Goal: Transaction & Acquisition: Purchase product/service

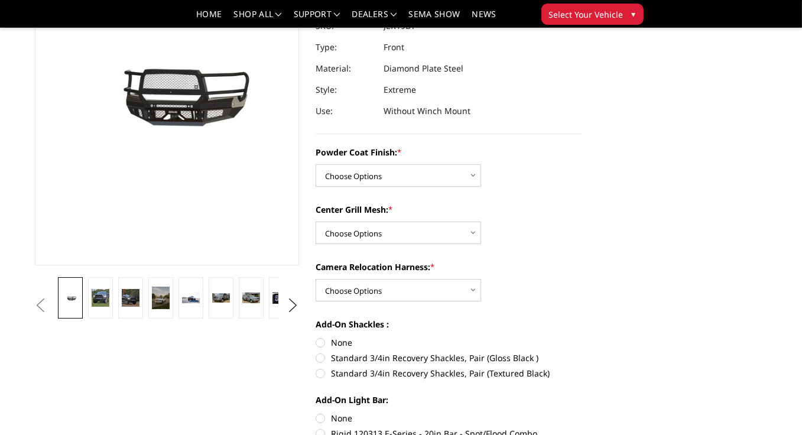
scroll to position [177, 0]
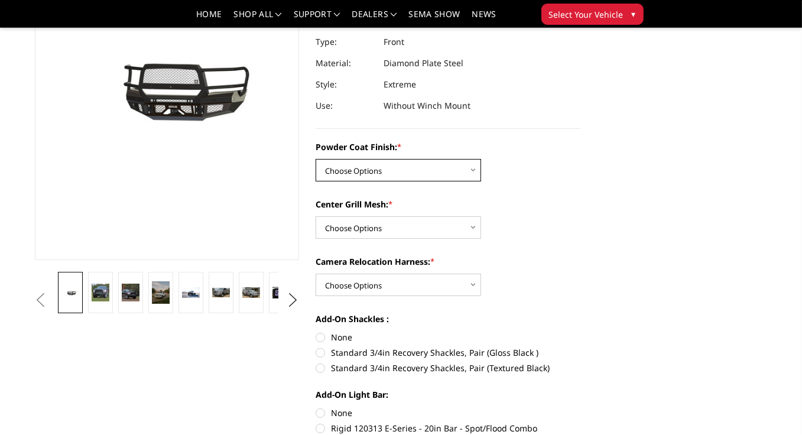
click at [477, 181] on select "Choose Options Bare Metal Gloss Black Powder Coat Textured Black Powder Coat" at bounding box center [398, 170] width 165 height 22
select select "3216"
click at [320, 176] on select "Choose Options Bare Metal Gloss Black Powder Coat Textured Black Powder Coat" at bounding box center [398, 170] width 165 height 22
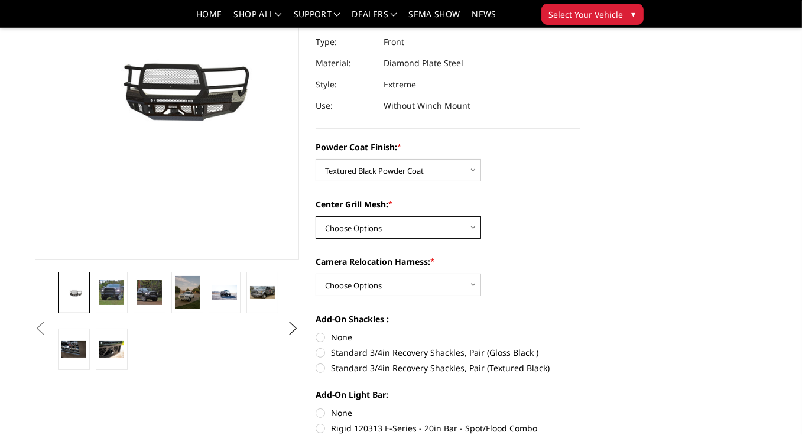
click at [476, 239] on select "Choose Options WITH Expanded Metal in Center Grill WITHOUT Expanded Metal in Ce…" at bounding box center [398, 227] width 165 height 22
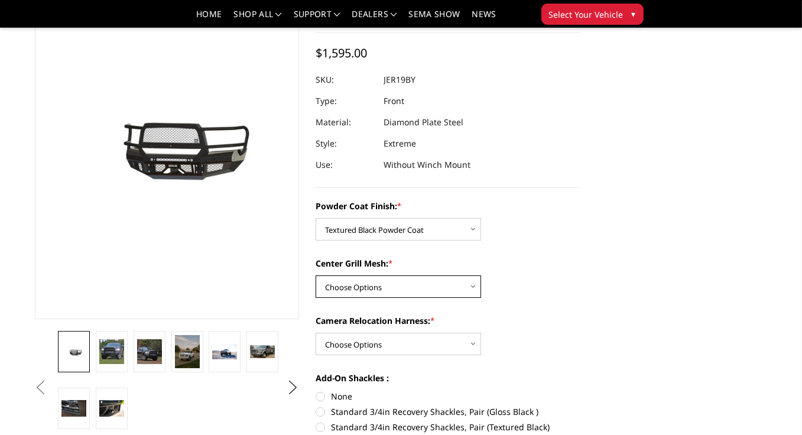
click at [473, 298] on select "Choose Options WITH Expanded Metal in Center Grill WITHOUT Expanded Metal in Ce…" at bounding box center [398, 286] width 165 height 22
select select "3218"
click at [320, 293] on select "Choose Options WITH Expanded Metal in Center Grill WITHOUT Expanded Metal in Ce…" at bounding box center [398, 286] width 165 height 22
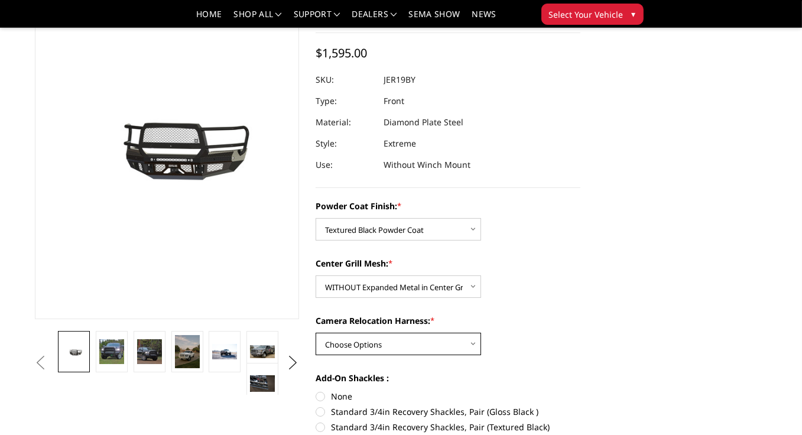
click at [471, 355] on select "Choose Options WITH Camera Relocation Harness WITHOUT Camera Relocation Harness" at bounding box center [398, 344] width 165 height 22
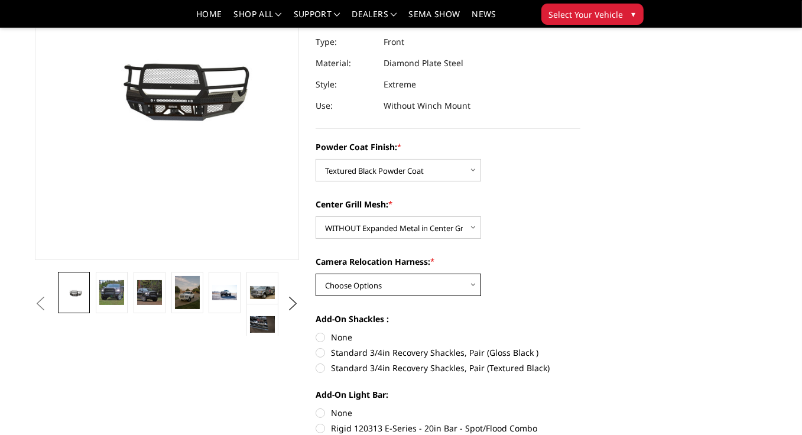
click at [476, 296] on select "Choose Options WITH Camera Relocation Harness WITHOUT Camera Relocation Harness" at bounding box center [398, 285] width 165 height 22
select select "3220"
click at [320, 291] on select "Choose Options WITH Camera Relocation Harness WITHOUT Camera Relocation Harness" at bounding box center [398, 285] width 165 height 22
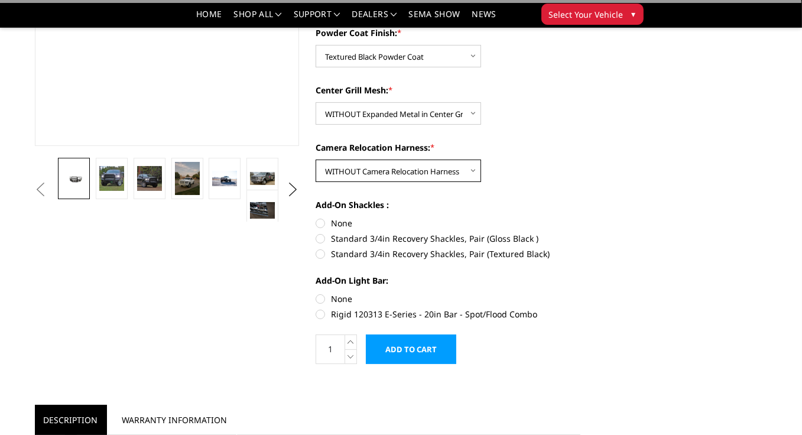
scroll to position [295, 0]
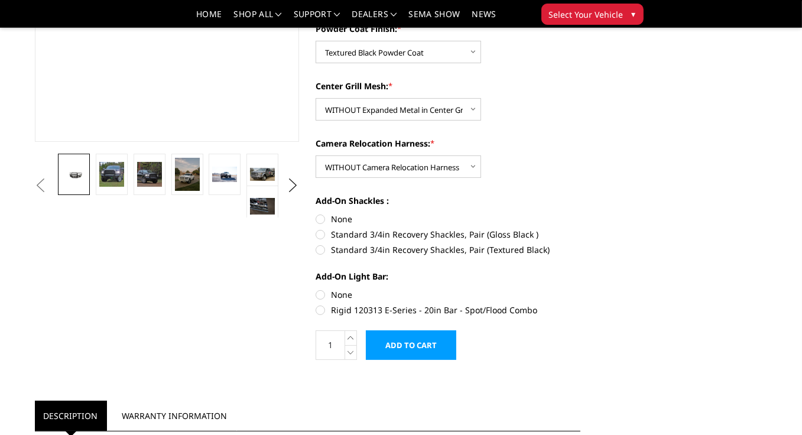
click at [326, 225] on label "None" at bounding box center [448, 219] width 265 height 12
click at [316, 213] on input "None" at bounding box center [316, 213] width 1 height 1
radio input "true"
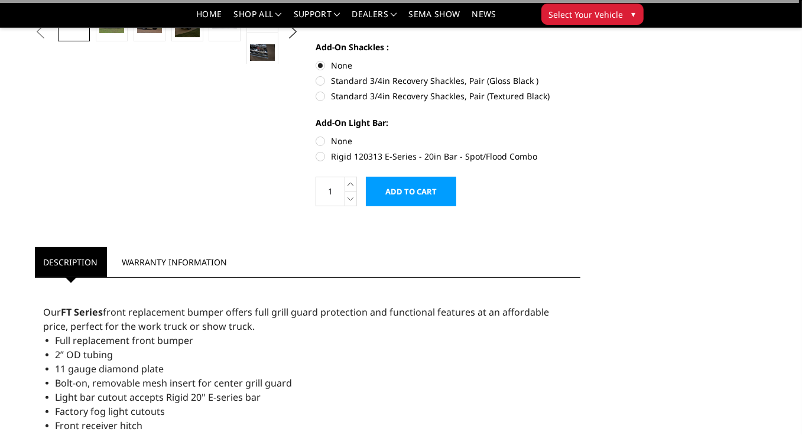
scroll to position [473, 0]
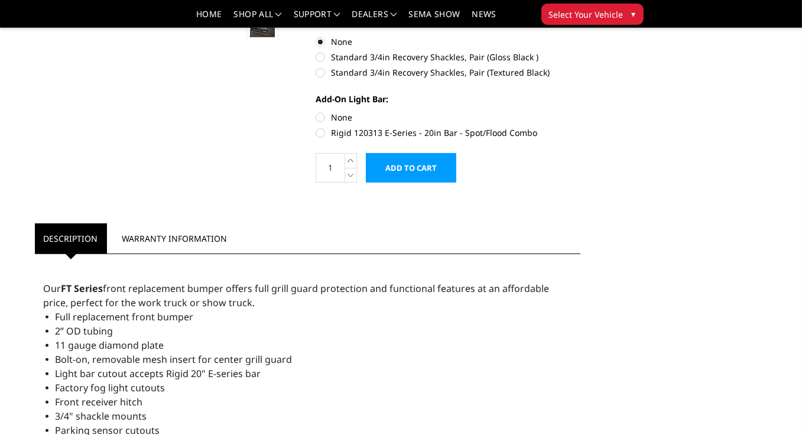
click at [322, 139] on label "Rigid 120313 E-Series - 20in Bar - Spot/Flood Combo" at bounding box center [448, 132] width 265 height 12
click at [580, 112] on input "Rigid 120313 E-Series - 20in Bar - Spot/Flood Combo" at bounding box center [580, 111] width 1 height 1
radio input "true"
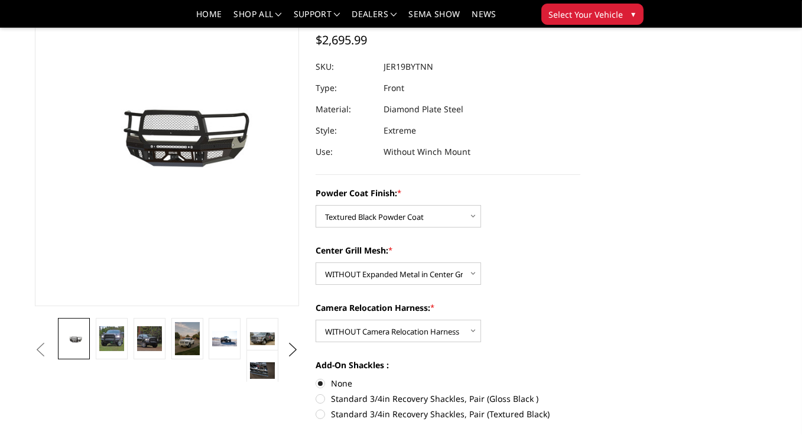
scroll to position [0, 0]
